Goal: Transaction & Acquisition: Book appointment/travel/reservation

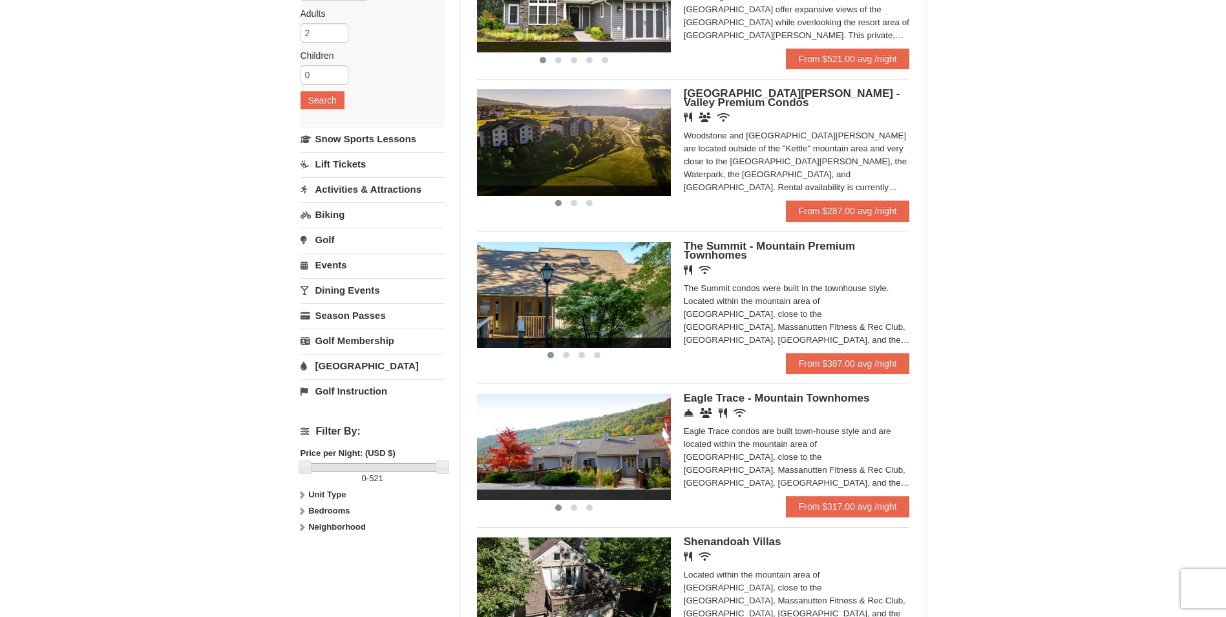
scroll to position [194, 0]
click at [841, 202] on link "From $287.00 avg /night" at bounding box center [848, 210] width 124 height 21
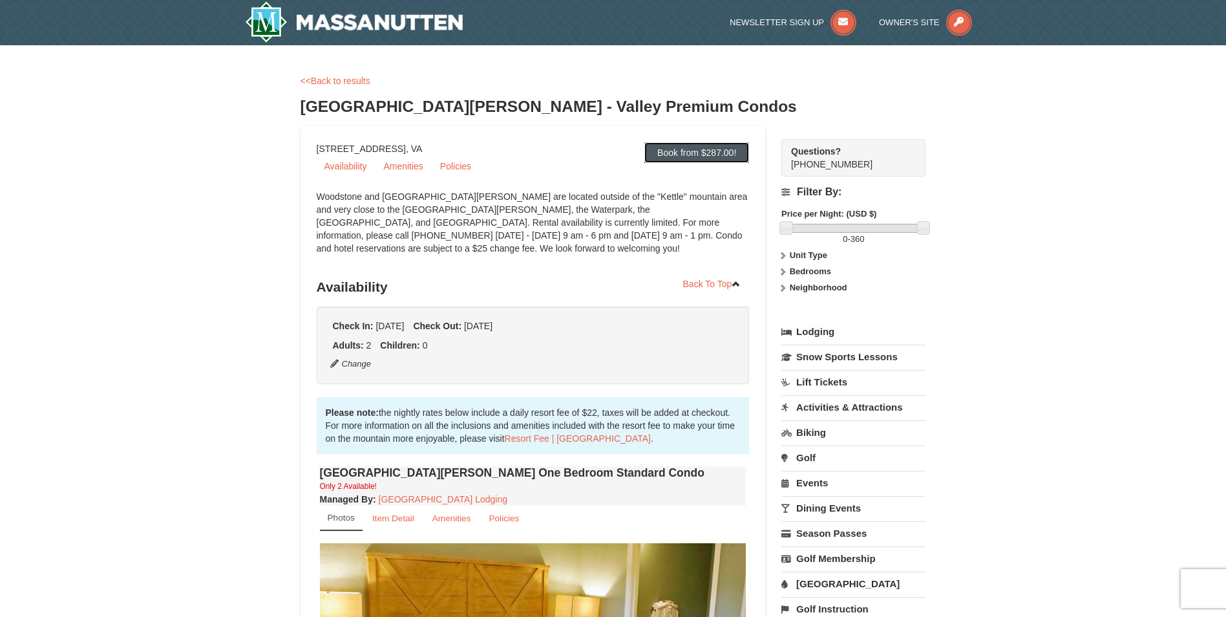
click at [708, 151] on link "Book from $287.00!" at bounding box center [696, 152] width 105 height 21
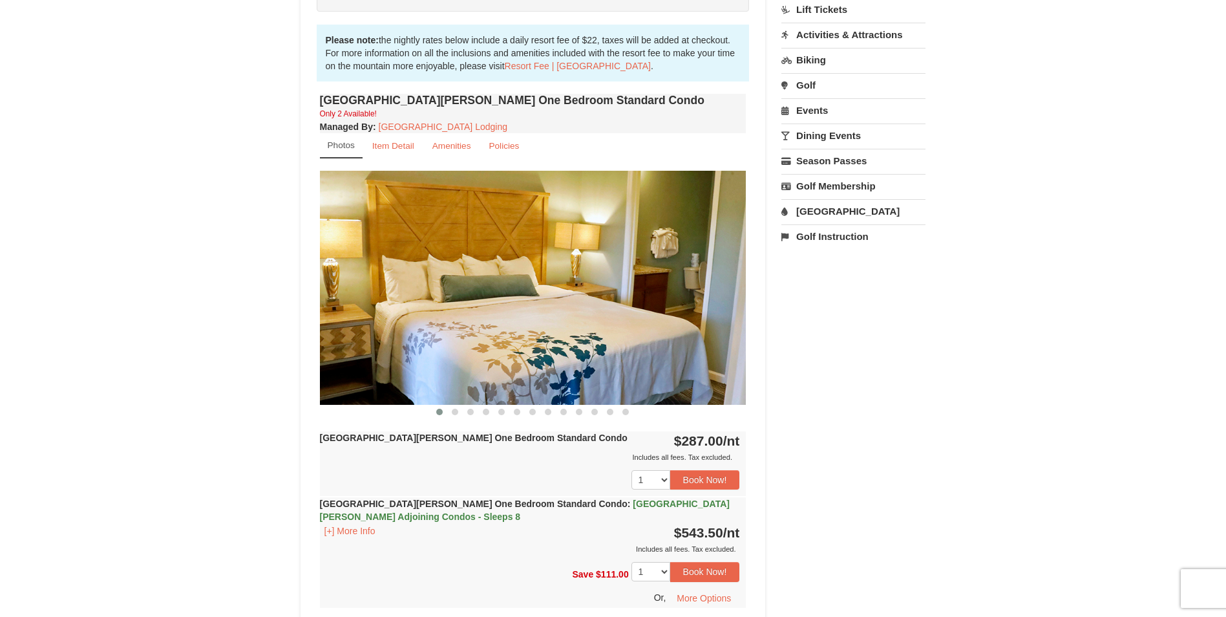
scroll to position [403, 0]
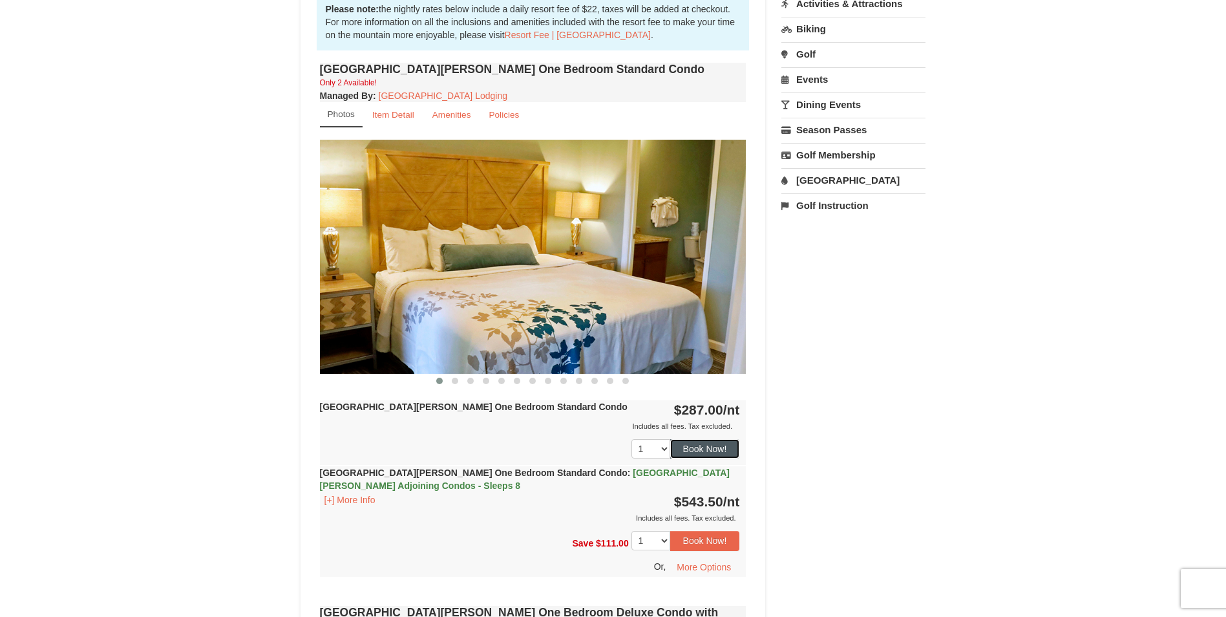
click at [699, 452] on button "Book Now!" at bounding box center [705, 448] width 70 height 19
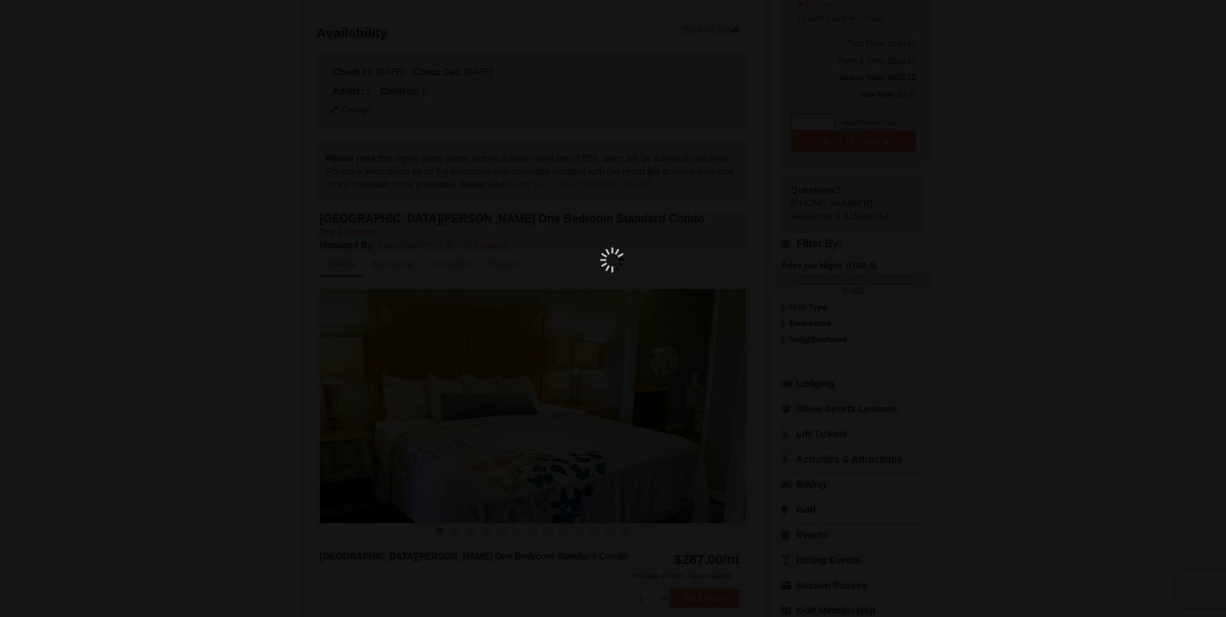
scroll to position [126, 0]
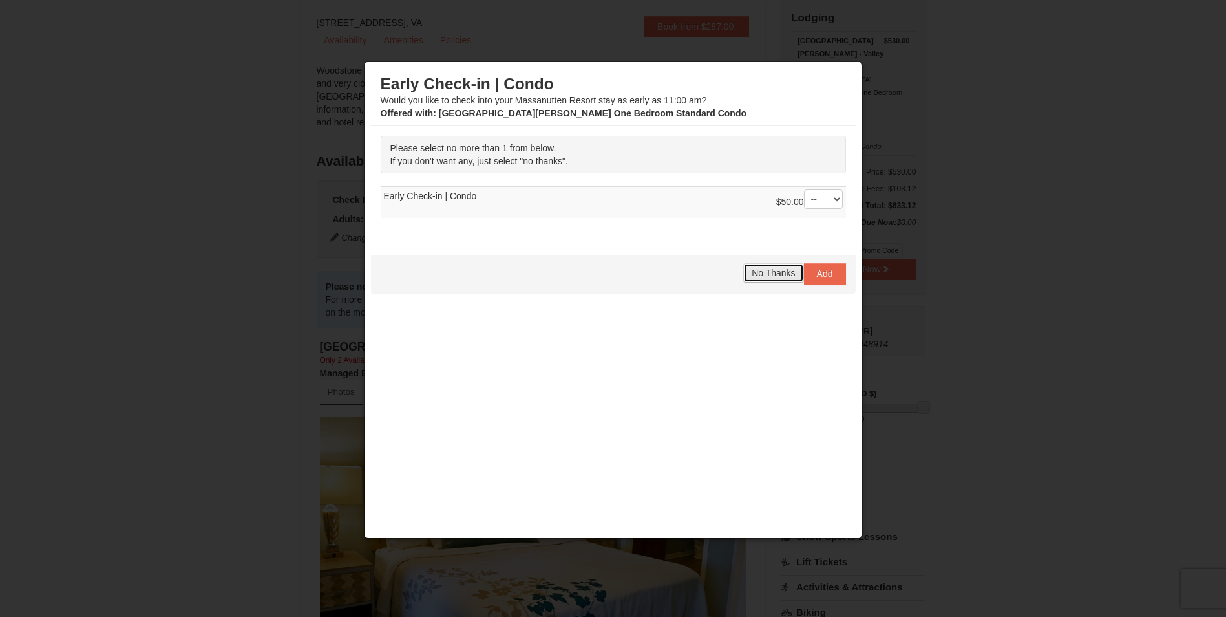
click at [774, 275] on span "No Thanks" at bounding box center [773, 273] width 43 height 10
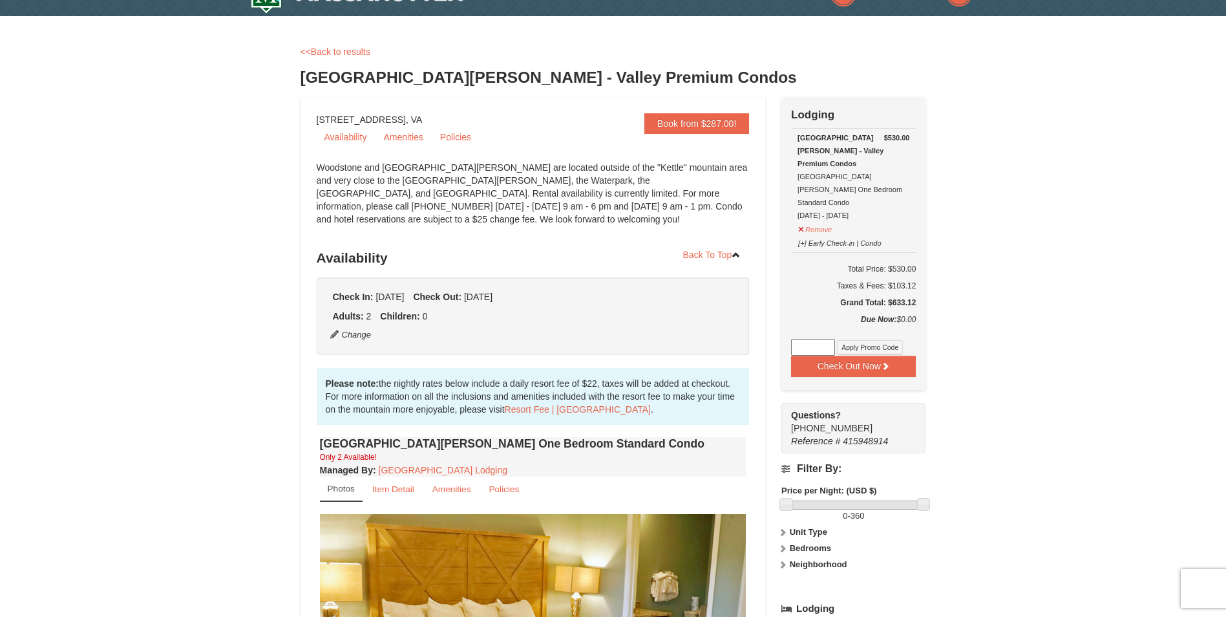
scroll to position [0, 0]
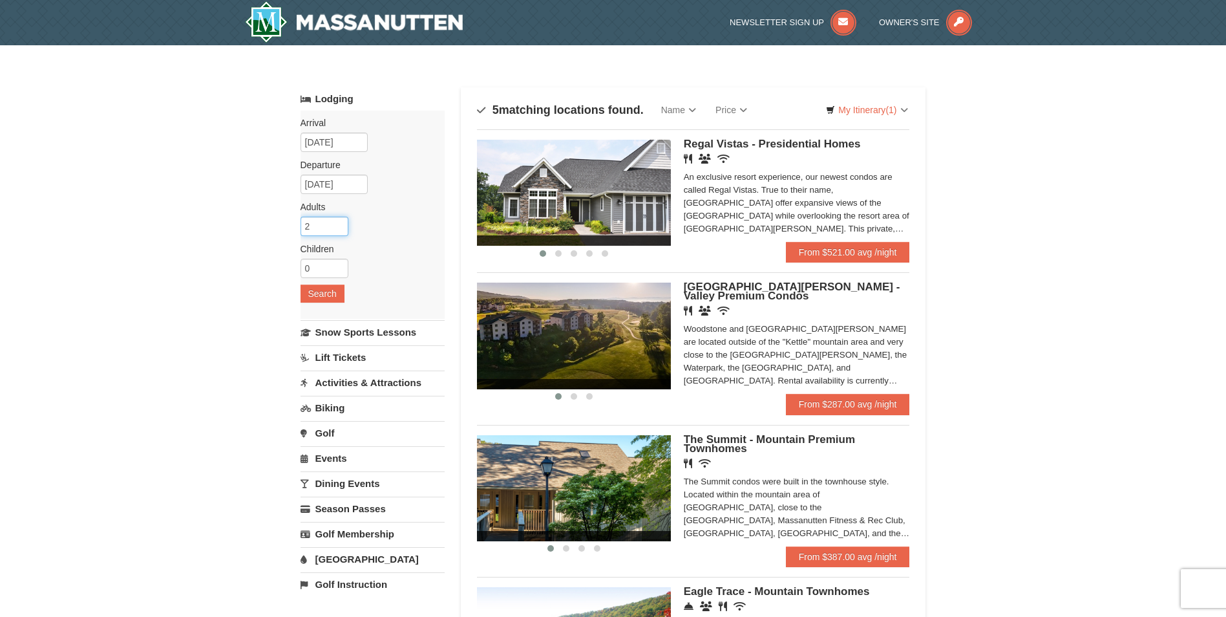
click at [325, 221] on input "2" at bounding box center [325, 226] width 48 height 19
click at [339, 221] on input "3" at bounding box center [325, 226] width 48 height 19
click at [337, 228] on input "2" at bounding box center [325, 226] width 48 height 19
type input "1"
click at [337, 228] on input "1" at bounding box center [325, 226] width 48 height 19
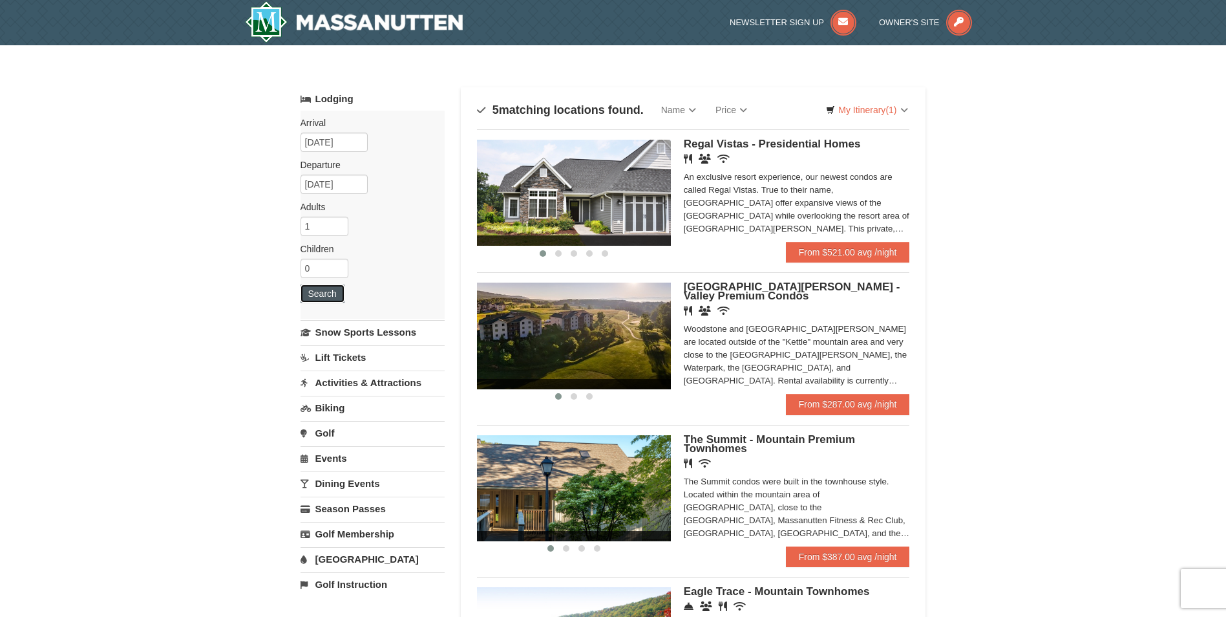
click at [334, 291] on button "Search" at bounding box center [323, 293] width 44 height 18
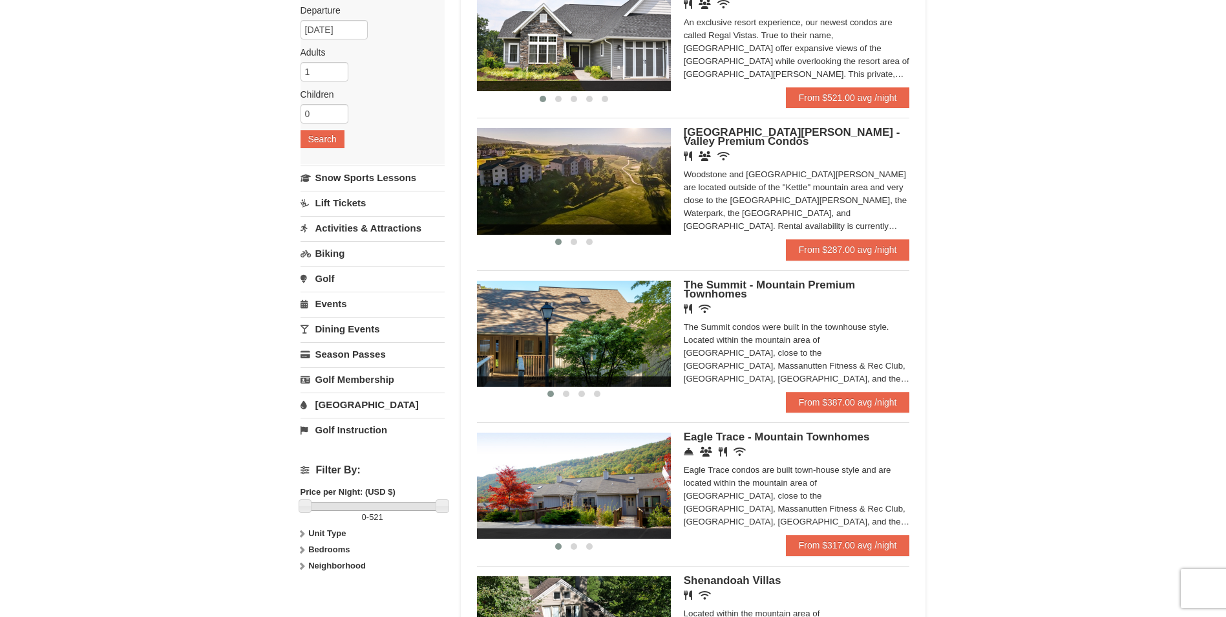
scroll to position [129, 0]
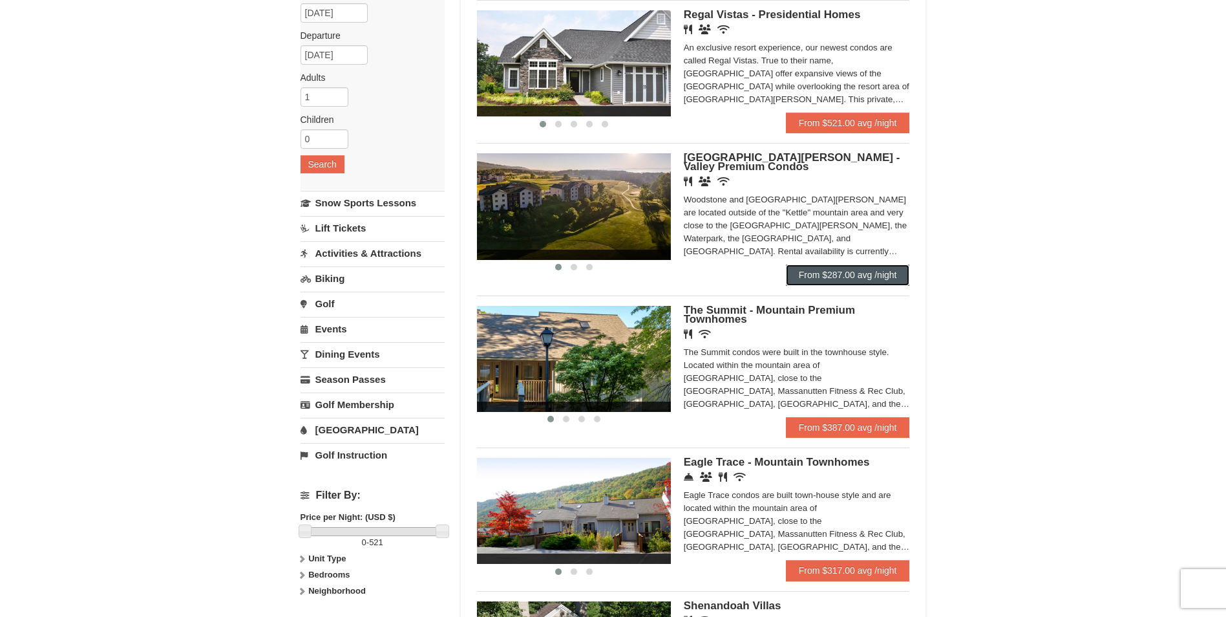
click at [871, 282] on link "From $287.00 avg /night" at bounding box center [848, 274] width 124 height 21
